Goal: Navigation & Orientation: Find specific page/section

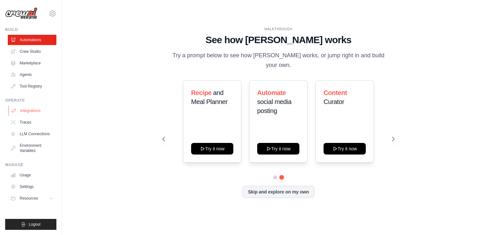
click at [25, 109] on link "Integrations" at bounding box center [32, 111] width 49 height 10
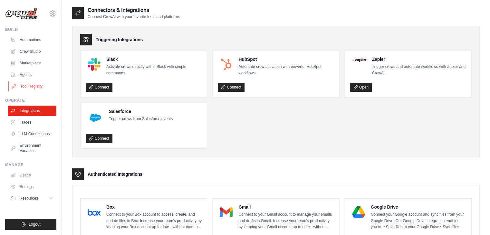
click at [29, 91] on link "Tool Registry" at bounding box center [32, 86] width 49 height 10
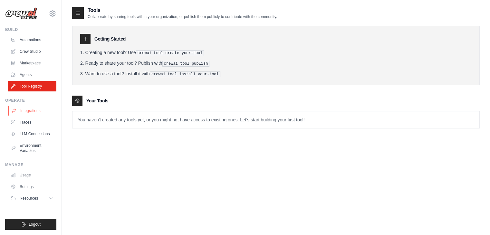
scroll to position [13, 0]
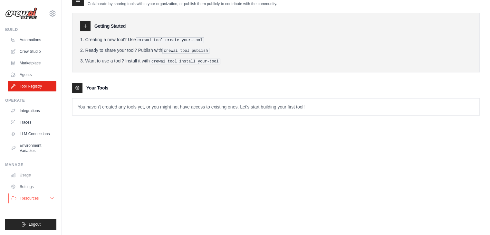
click at [51, 197] on icon at bounding box center [51, 198] width 5 height 5
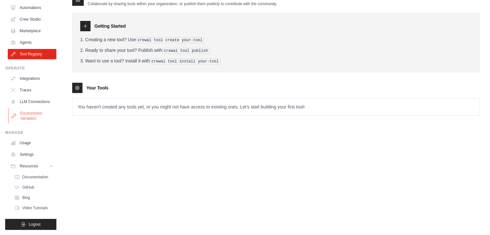
scroll to position [37, 0]
click at [36, 175] on span "Documentation" at bounding box center [36, 177] width 26 height 5
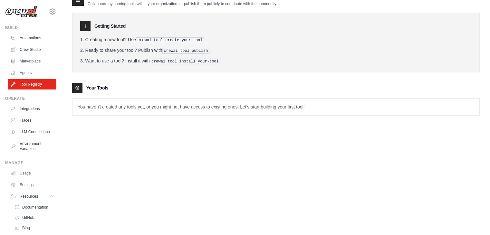
scroll to position [0, 0]
